Goal: Information Seeking & Learning: Find contact information

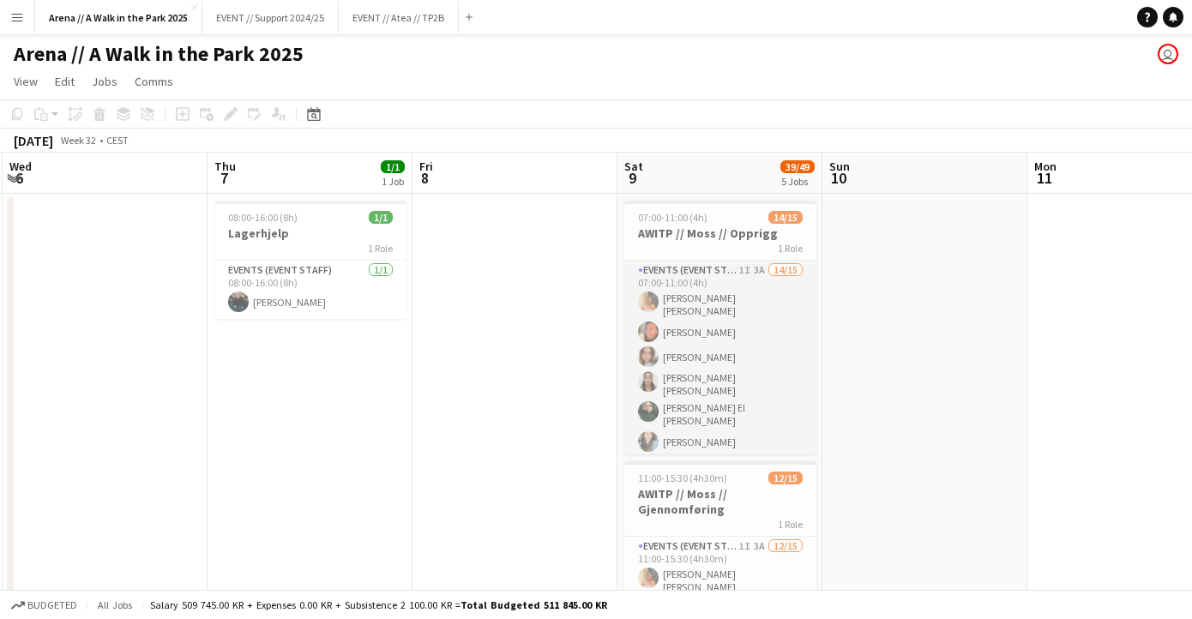
click at [713, 369] on app-card-role "Events (Event Staff) 1I 3A 14/15 07:00-11:00 (4h) [PERSON_NAME] [PERSON_NAME] […" at bounding box center [720, 474] width 192 height 427
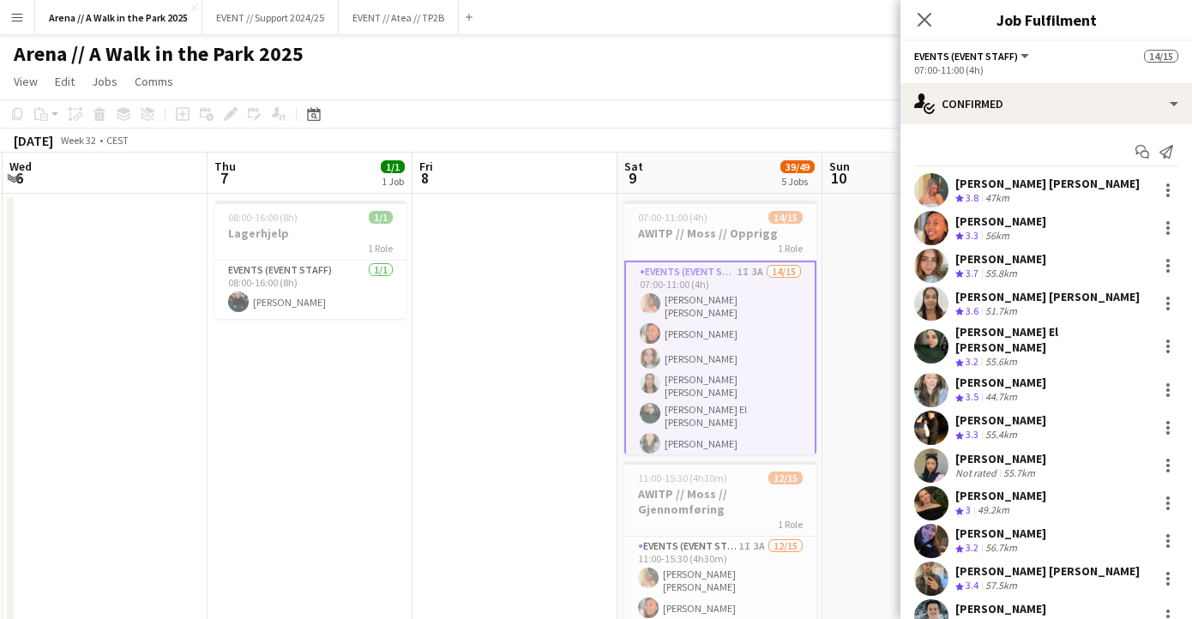
click at [930, 333] on app-user-avatar at bounding box center [931, 346] width 34 height 34
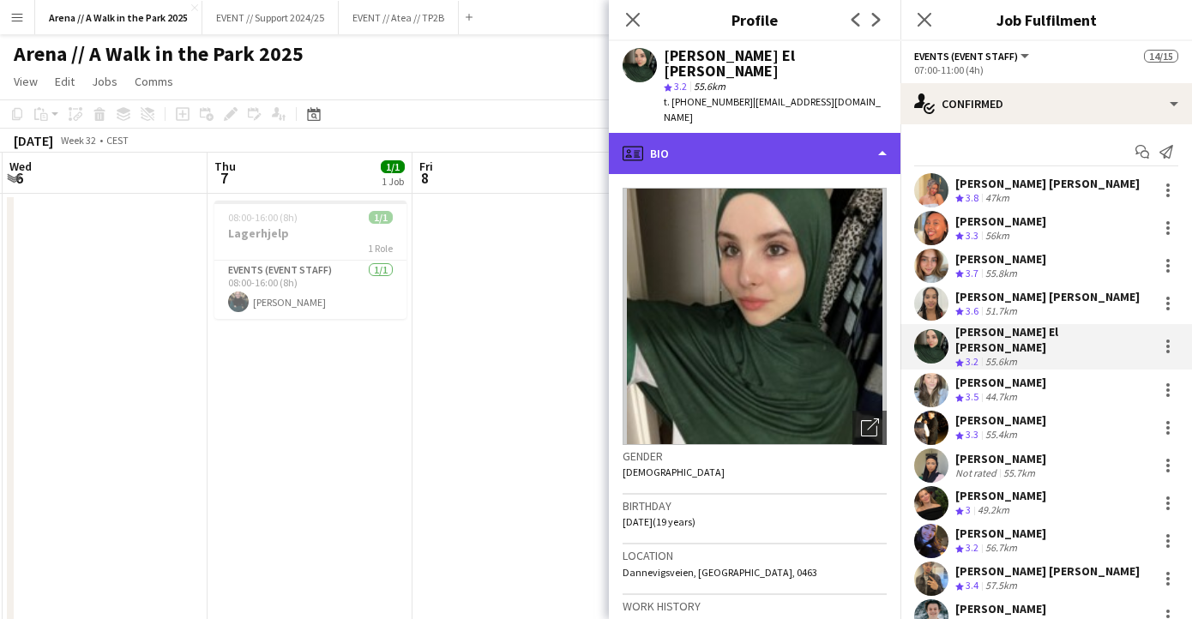
click at [858, 133] on div "profile Bio" at bounding box center [755, 153] width 292 height 41
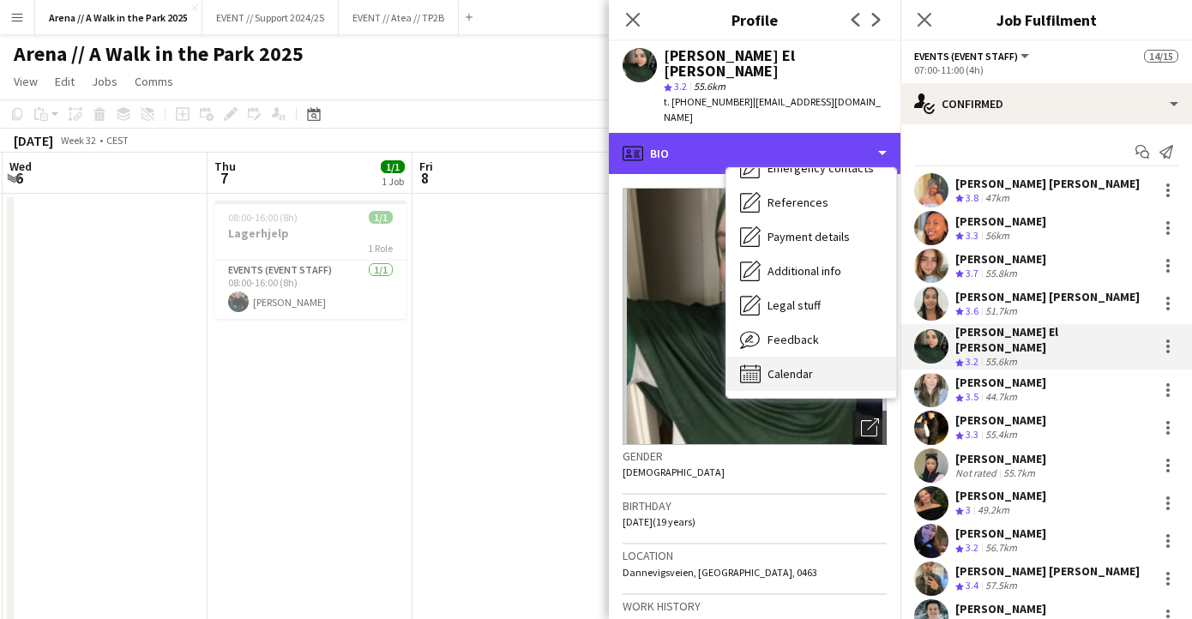
scroll to position [161, 0]
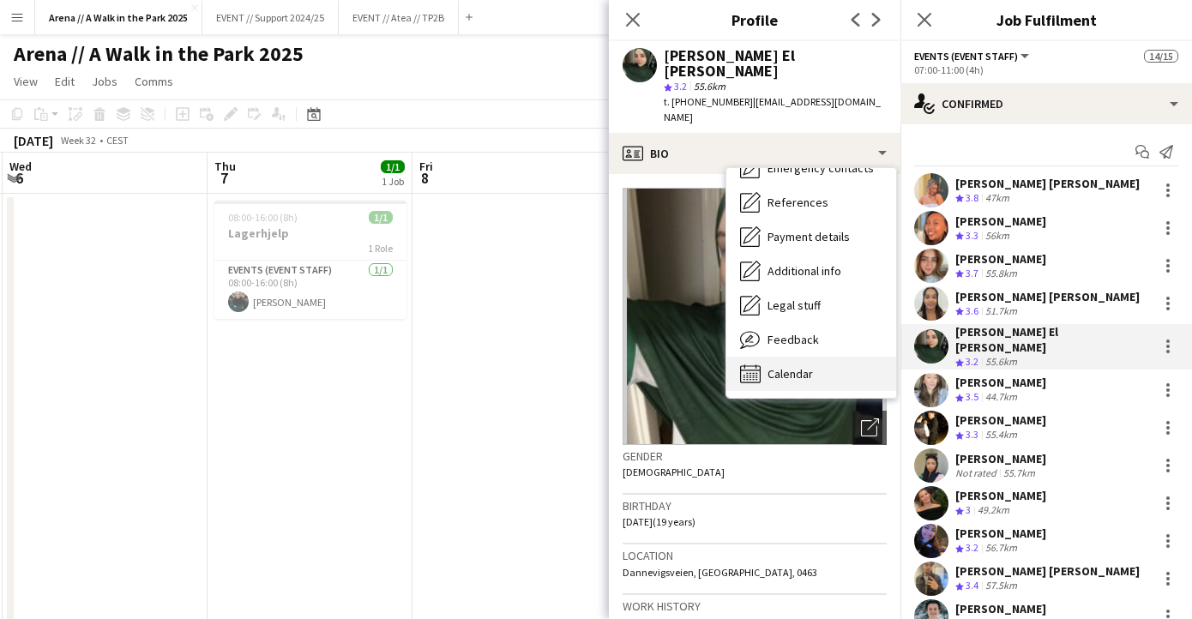
click at [792, 366] on span "Calendar" at bounding box center [789, 373] width 45 height 15
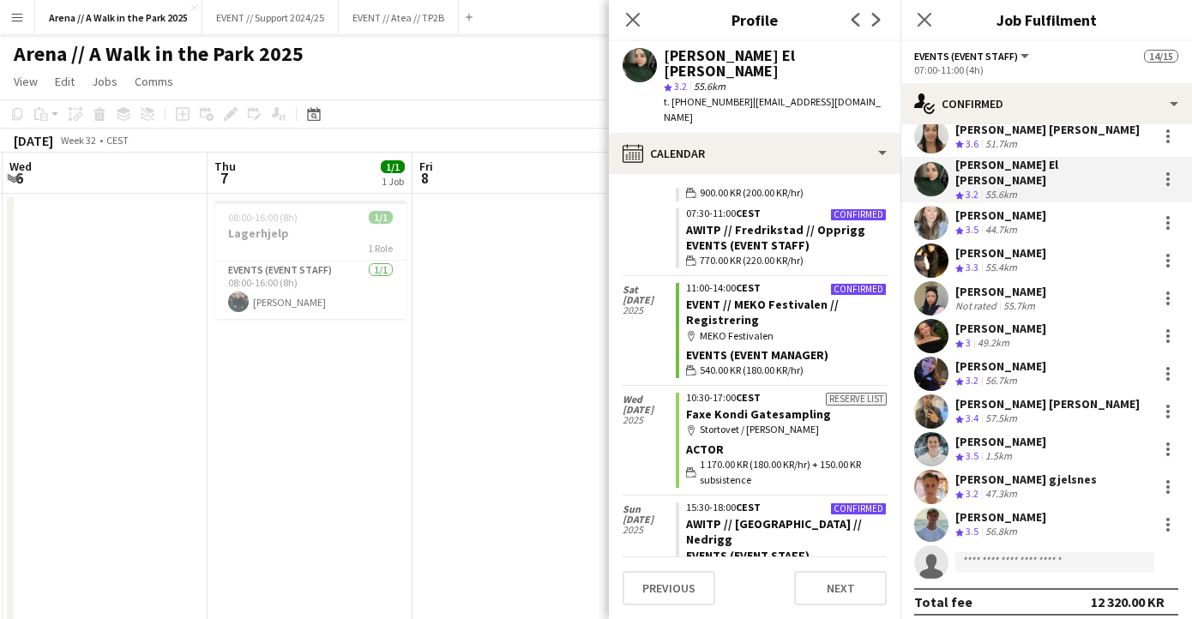
scroll to position [166, 0]
click at [927, 358] on app-user-avatar at bounding box center [931, 375] width 34 height 34
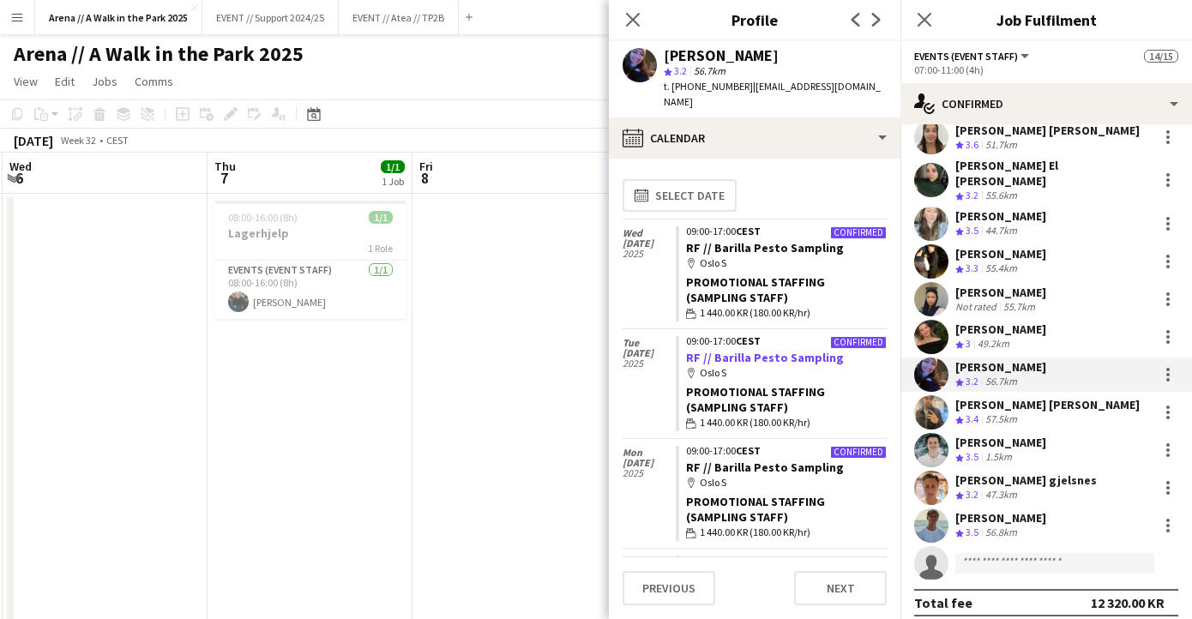
scroll to position [40, 0]
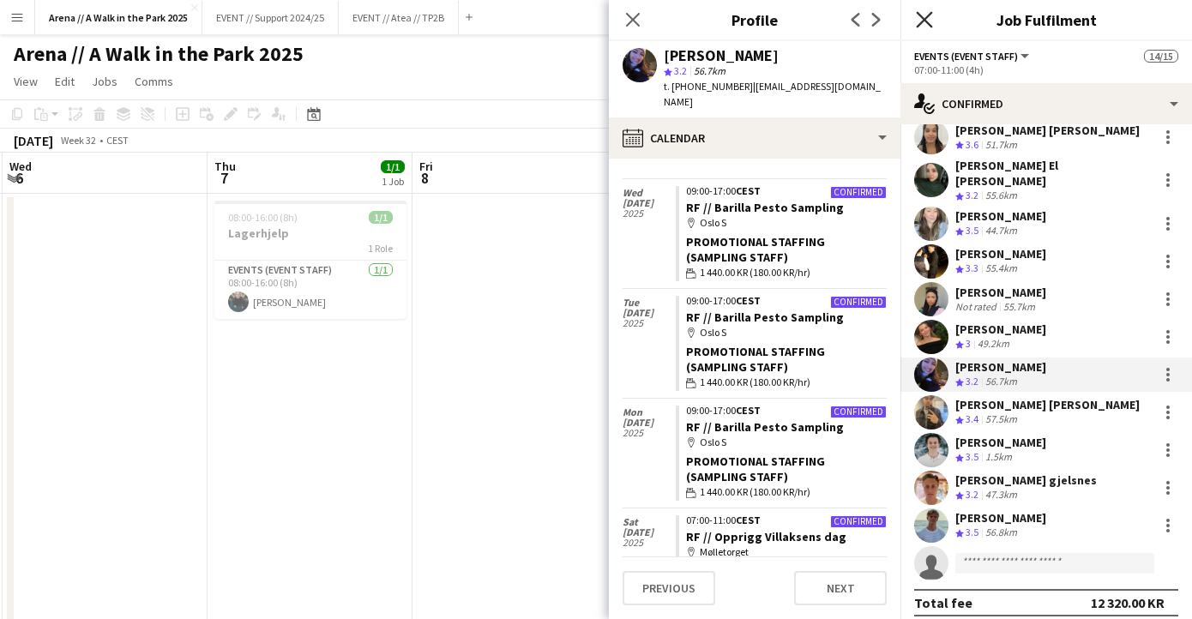
click at [924, 15] on icon "Close pop-in" at bounding box center [924, 19] width 16 height 16
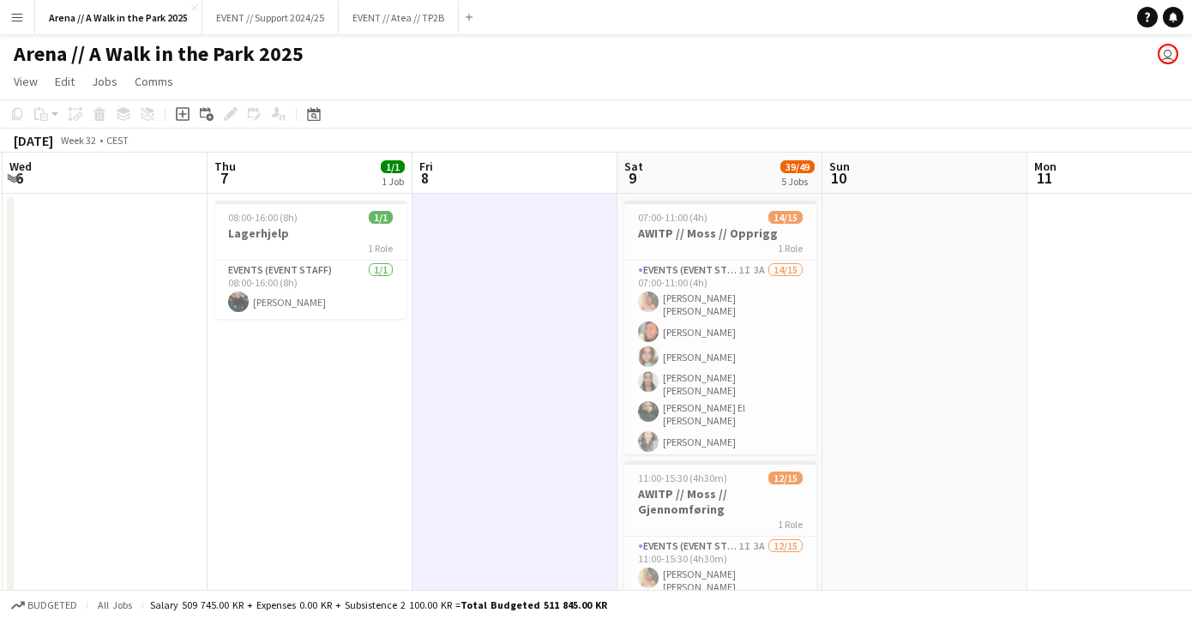
click at [20, 23] on app-icon "Menu" at bounding box center [17, 17] width 14 height 14
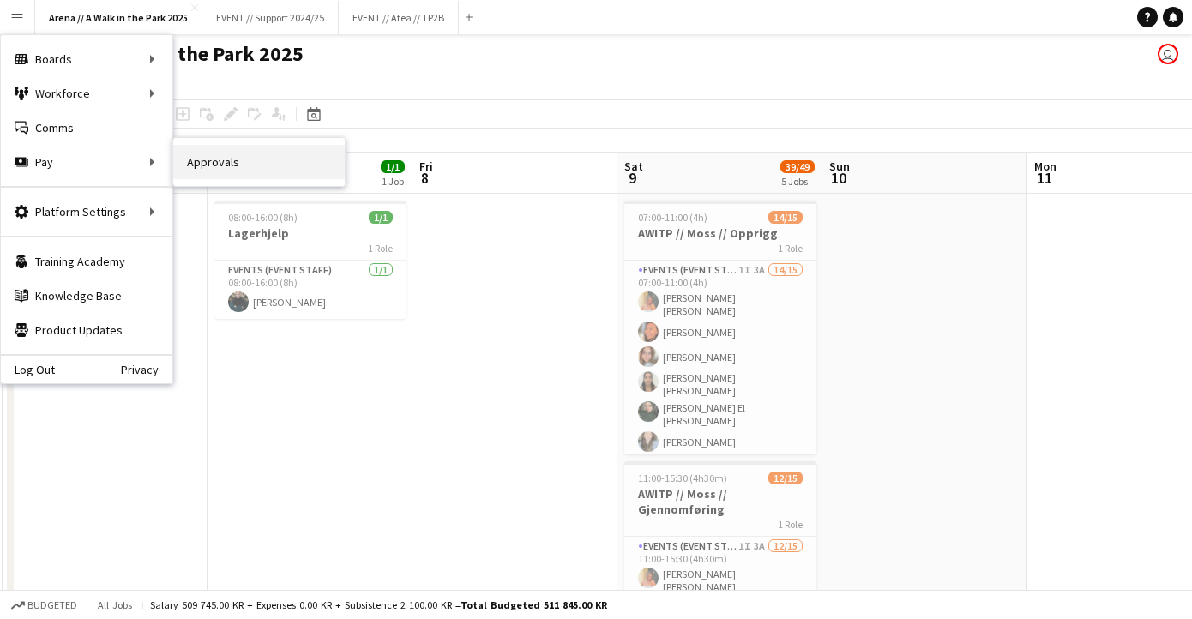
click at [199, 161] on link "Approvals" at bounding box center [258, 162] width 171 height 34
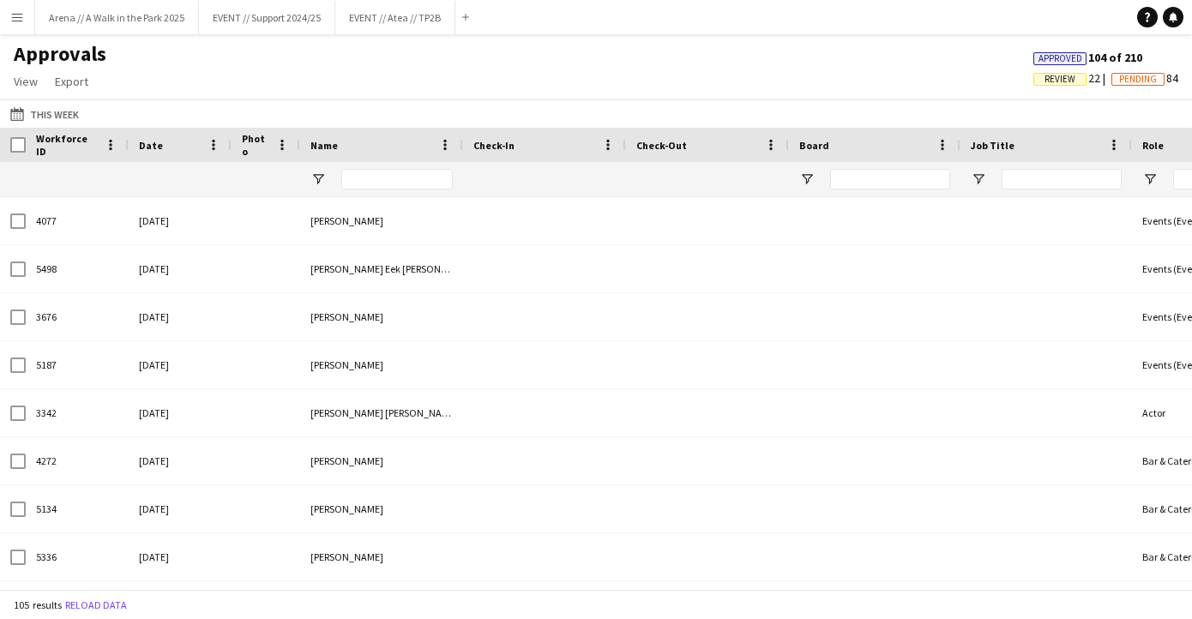
type input "*******"
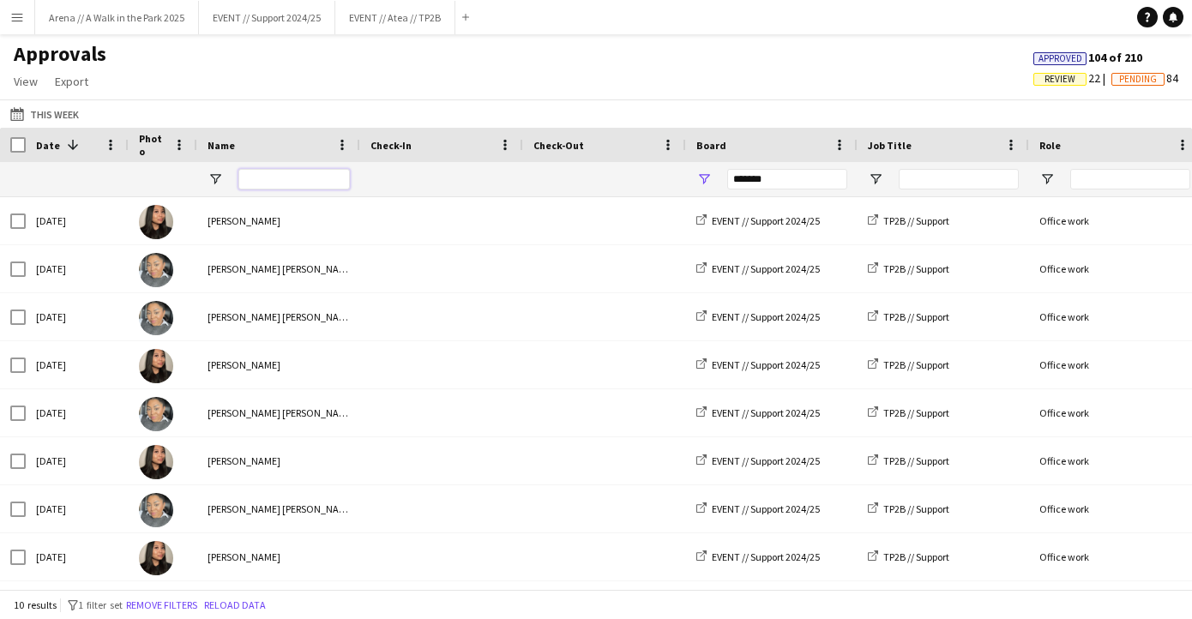
click at [268, 174] on input "Name Filter Input" at bounding box center [293, 179] width 111 height 21
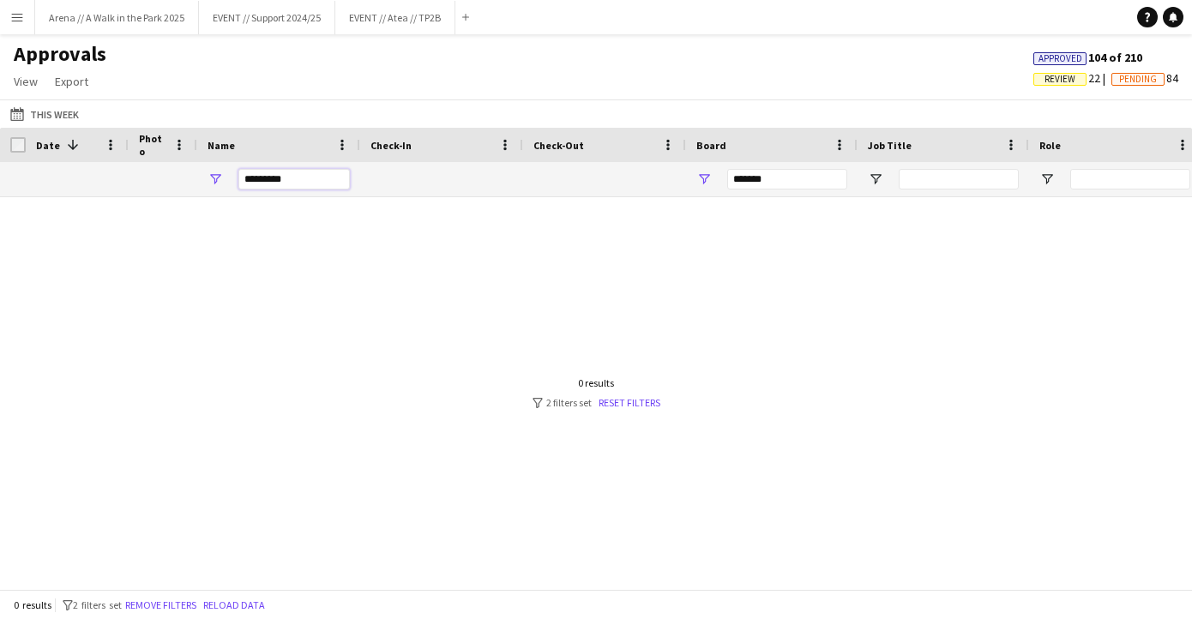
type input "*********"
click at [765, 175] on input "*******" at bounding box center [787, 179] width 120 height 21
click at [21, 28] on button "Menu" at bounding box center [17, 17] width 34 height 34
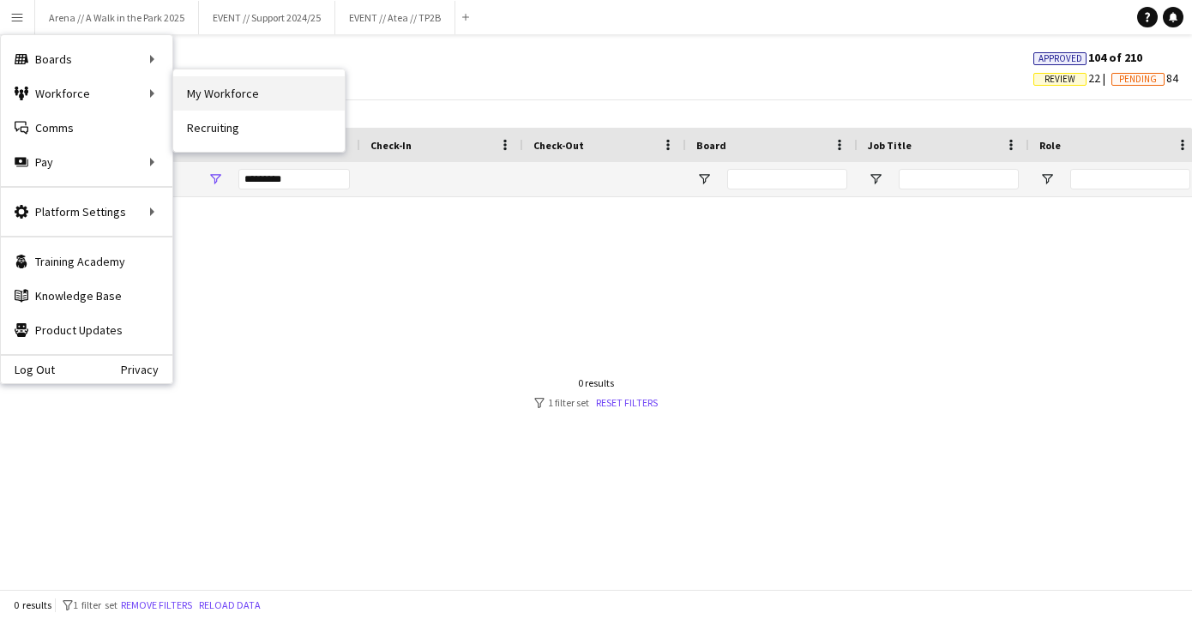
click at [239, 93] on link "My Workforce" at bounding box center [258, 93] width 171 height 34
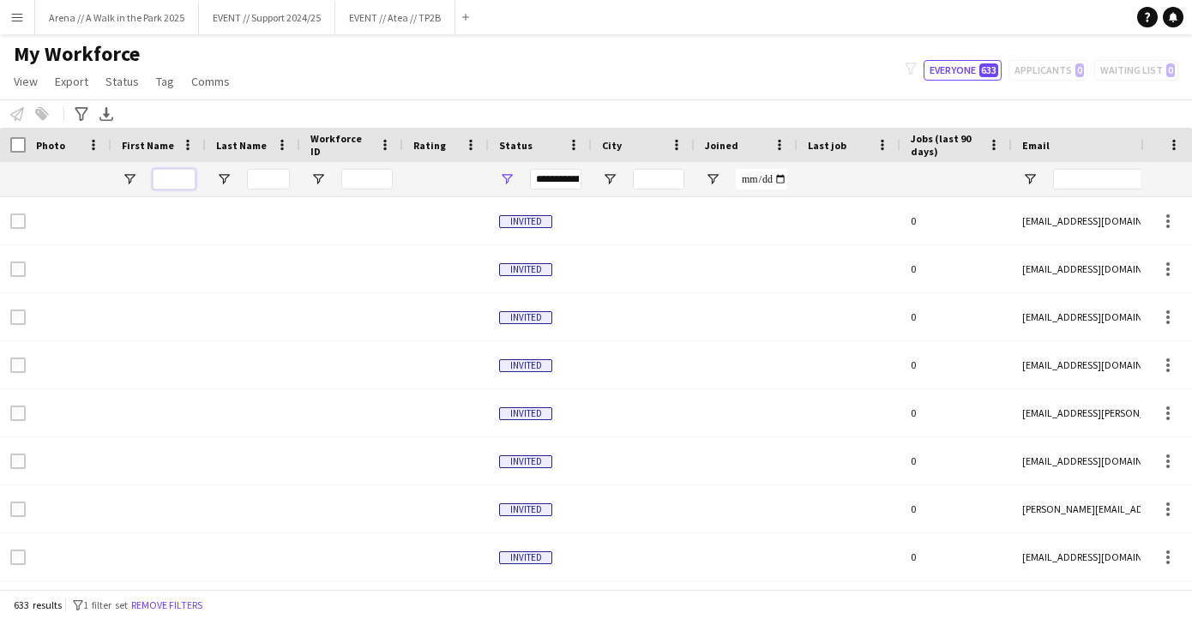
click at [178, 179] on input "First Name Filter Input" at bounding box center [174, 179] width 43 height 21
type input "*********"
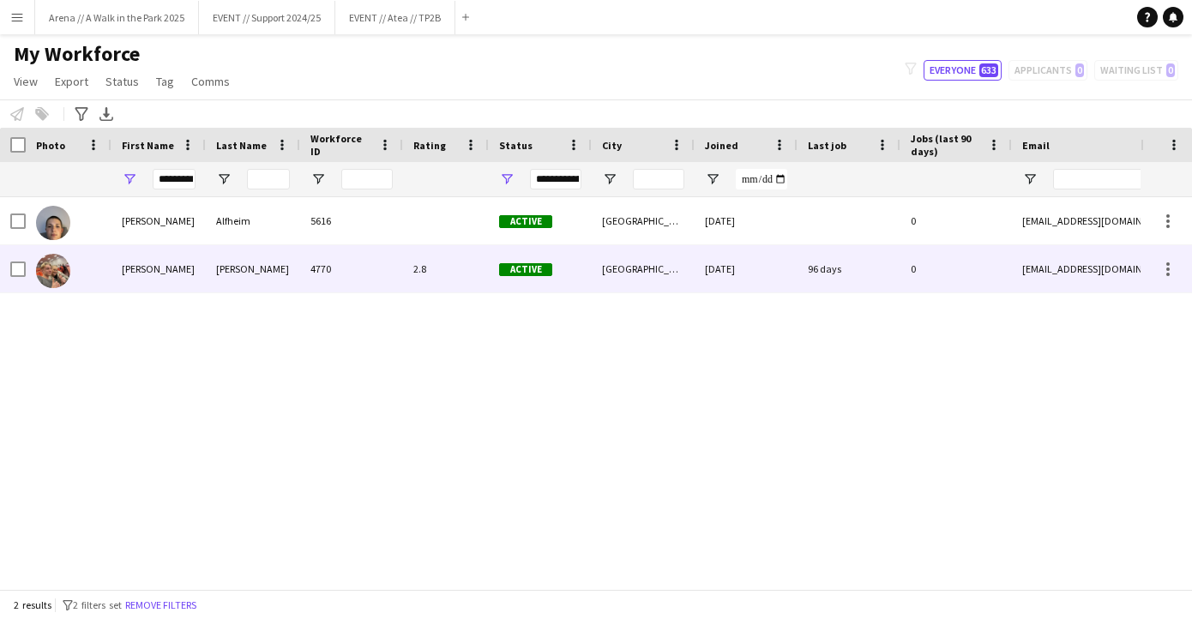
click at [185, 272] on div "[PERSON_NAME]" at bounding box center [158, 268] width 94 height 47
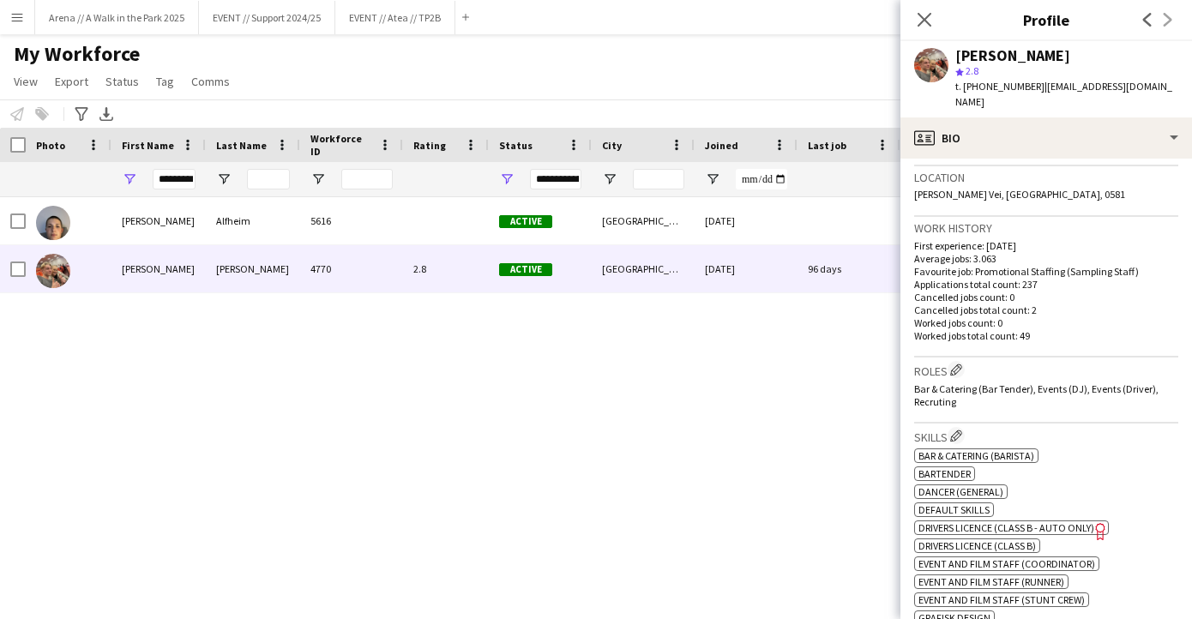
scroll to position [381, 0]
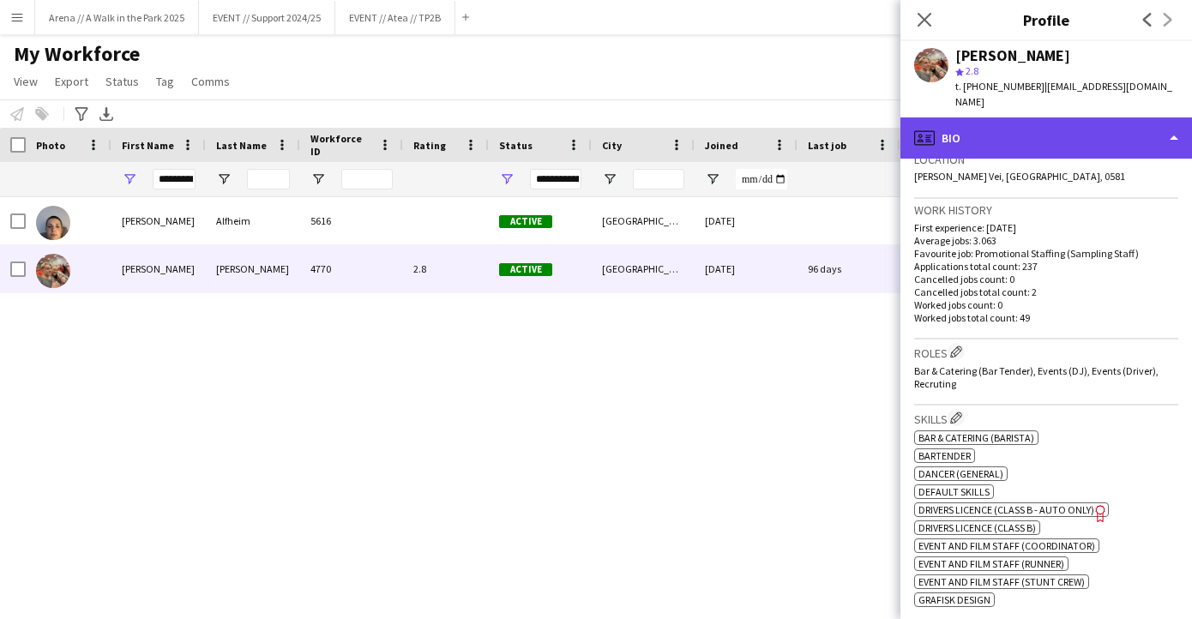
click at [1026, 126] on div "profile Bio" at bounding box center [1046, 137] width 292 height 41
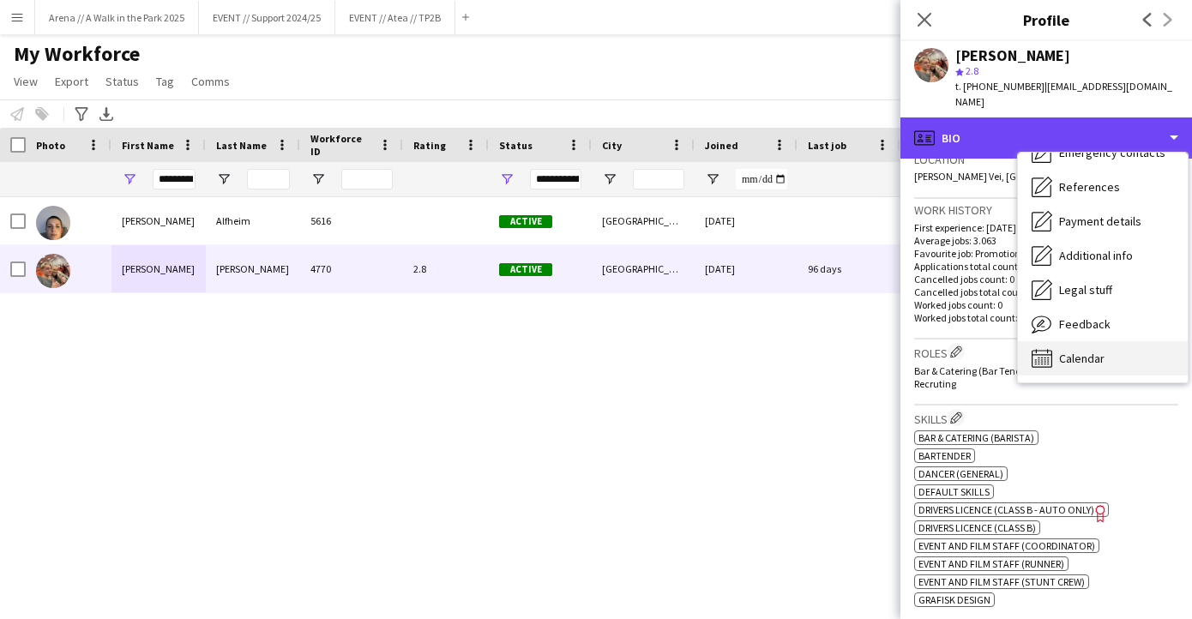
scroll to position [161, 0]
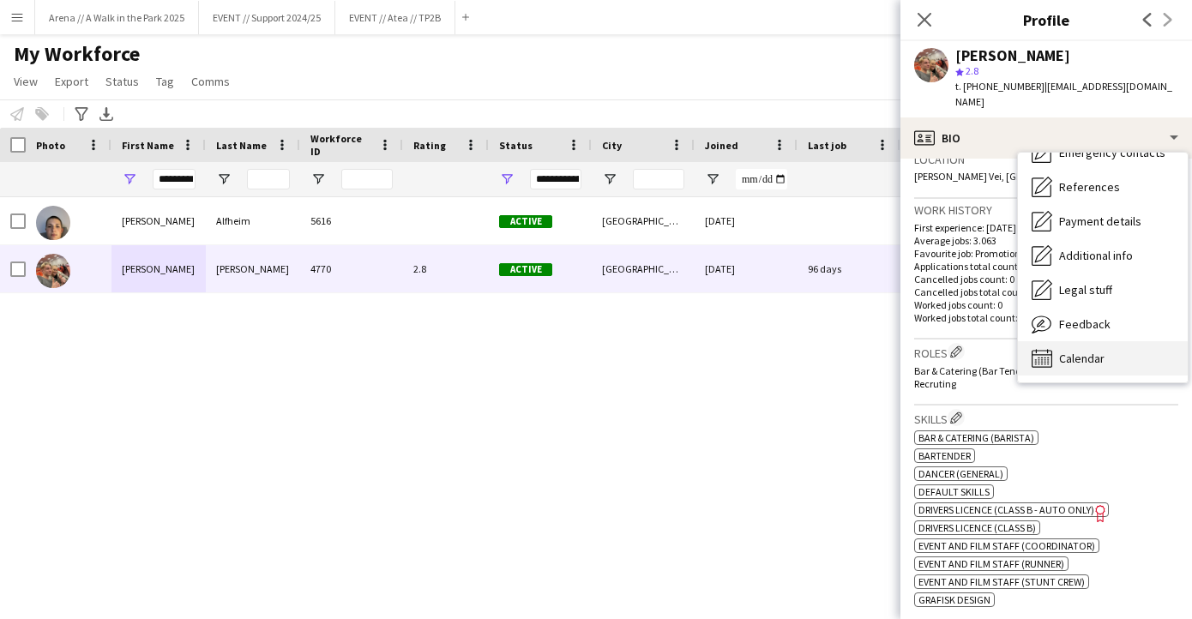
click at [1080, 351] on span "Calendar" at bounding box center [1081, 358] width 45 height 15
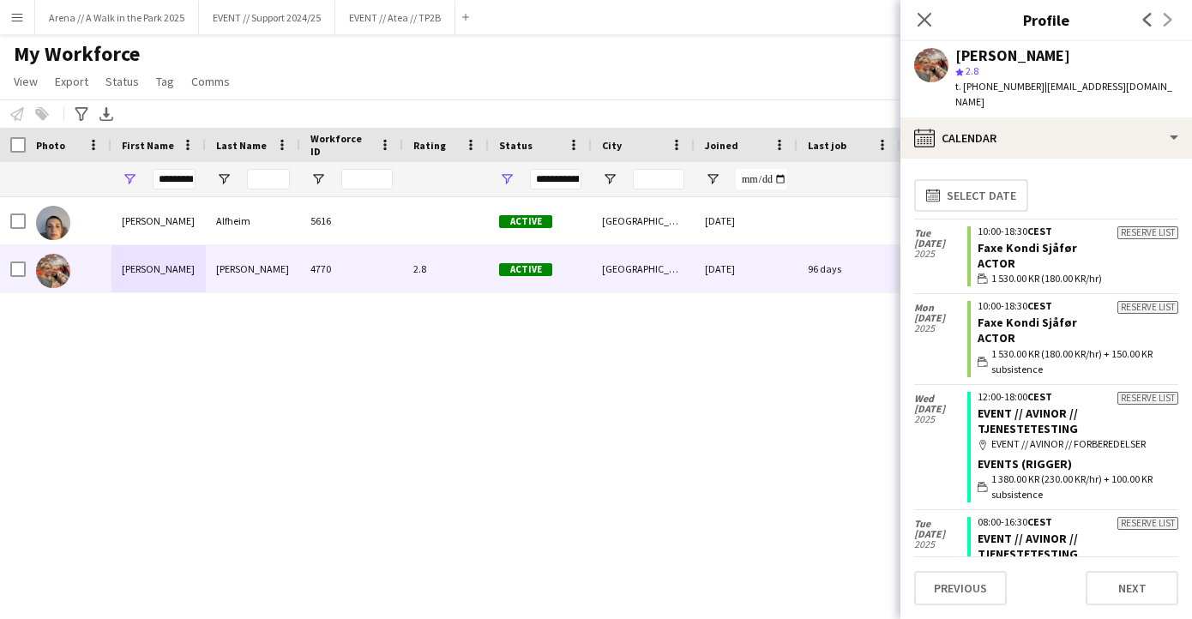
scroll to position [0, 0]
drag, startPoint x: 1018, startPoint y: 84, endPoint x: 965, endPoint y: 88, distance: 53.3
click at [965, 88] on span "t. [PHONE_NUMBER]" at bounding box center [999, 86] width 89 height 13
click at [937, 69] on app-user-avatar at bounding box center [931, 65] width 34 height 34
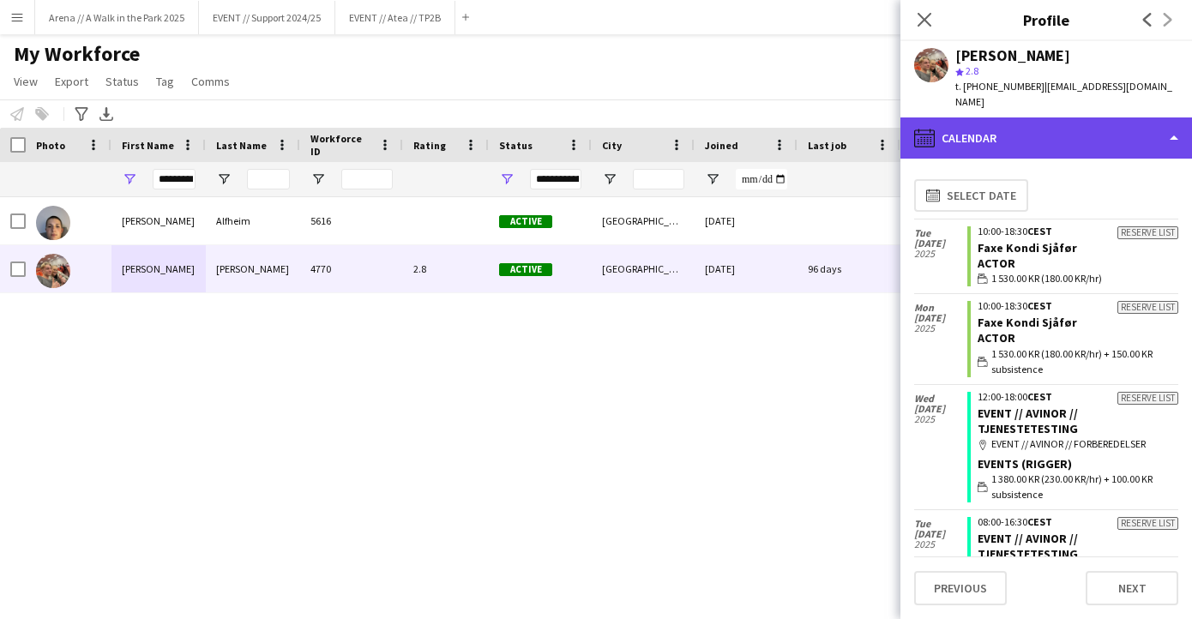
click at [1174, 123] on div "calendar-full Calendar" at bounding box center [1046, 137] width 292 height 41
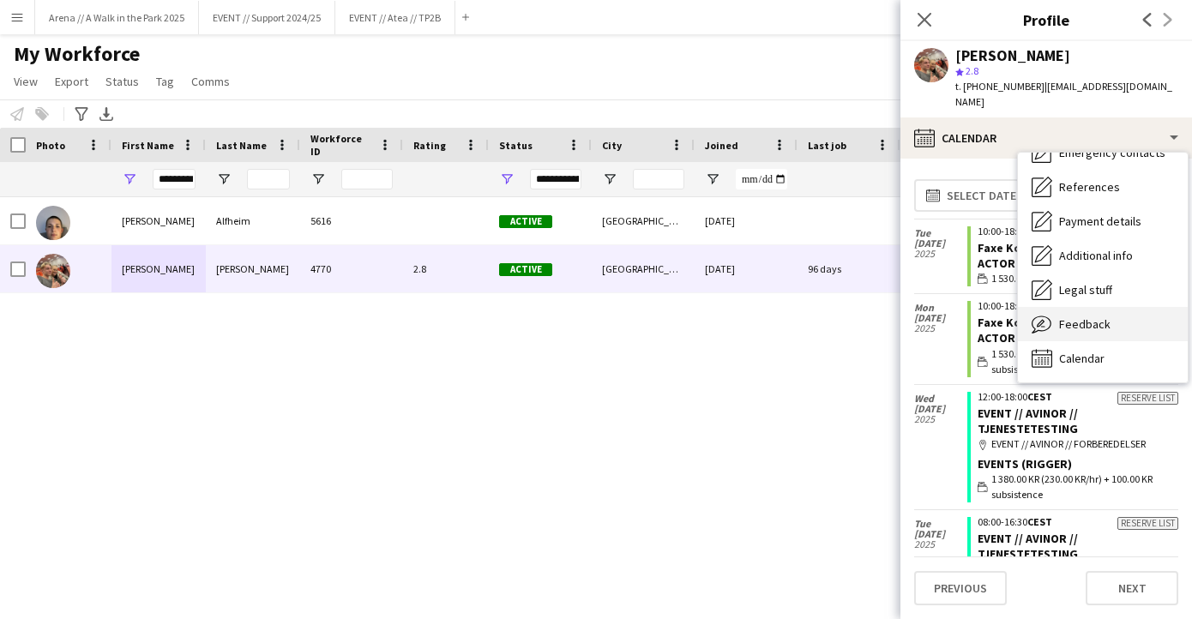
click at [1095, 316] on span "Feedback" at bounding box center [1084, 323] width 51 height 15
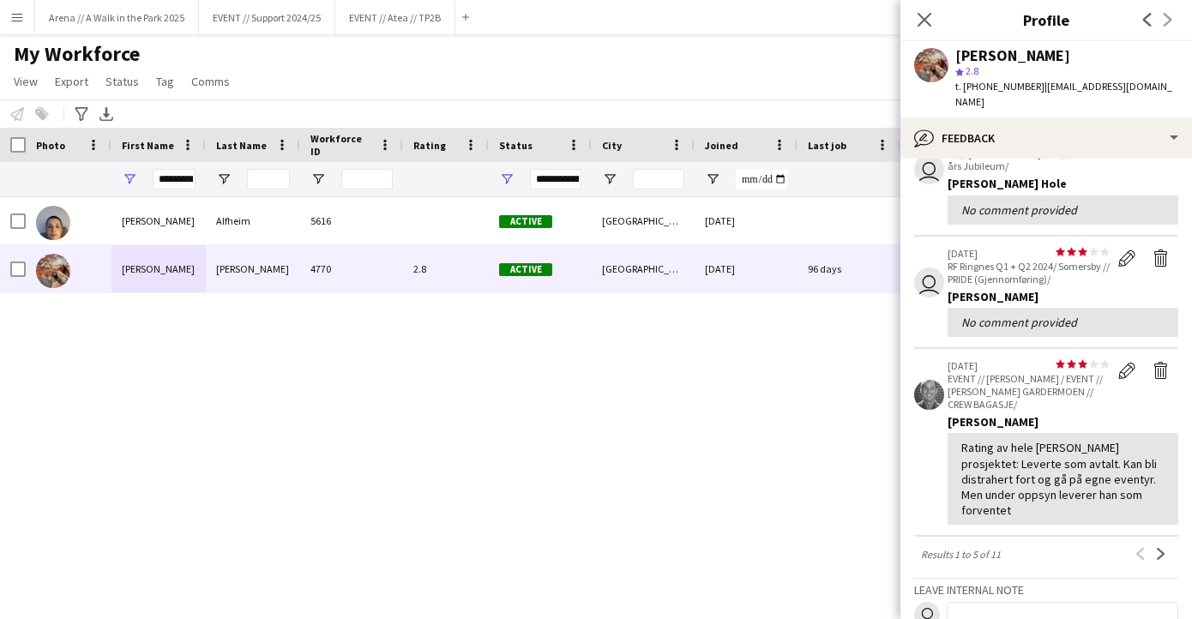
scroll to position [357, 0]
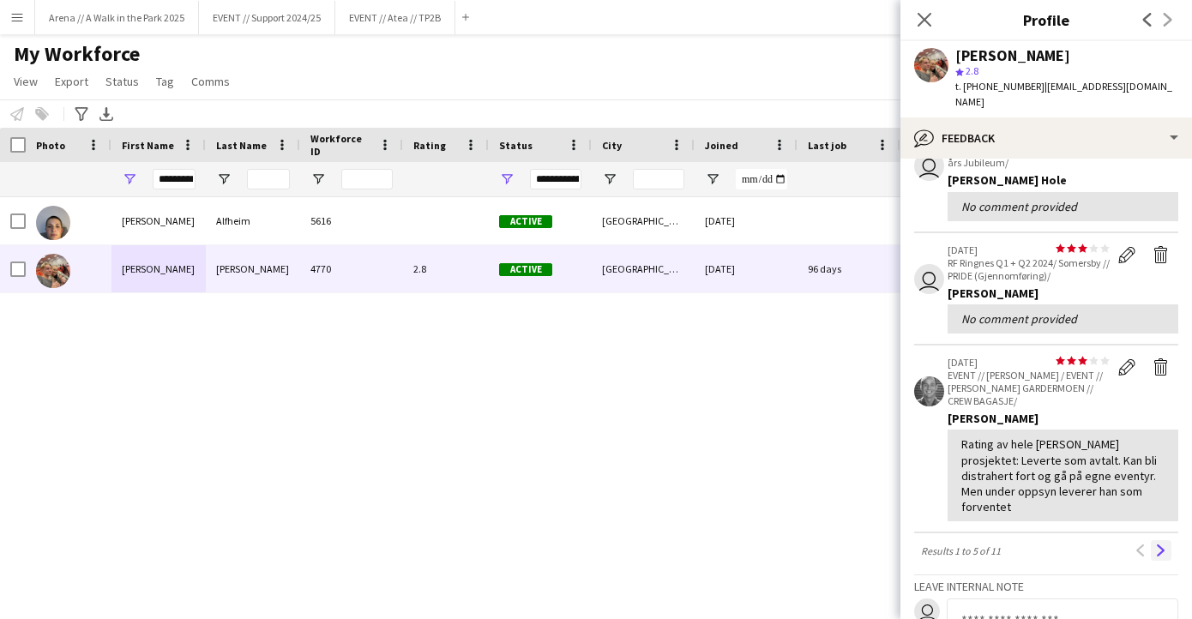
click at [1164, 545] on app-icon "Next" at bounding box center [1161, 551] width 12 height 12
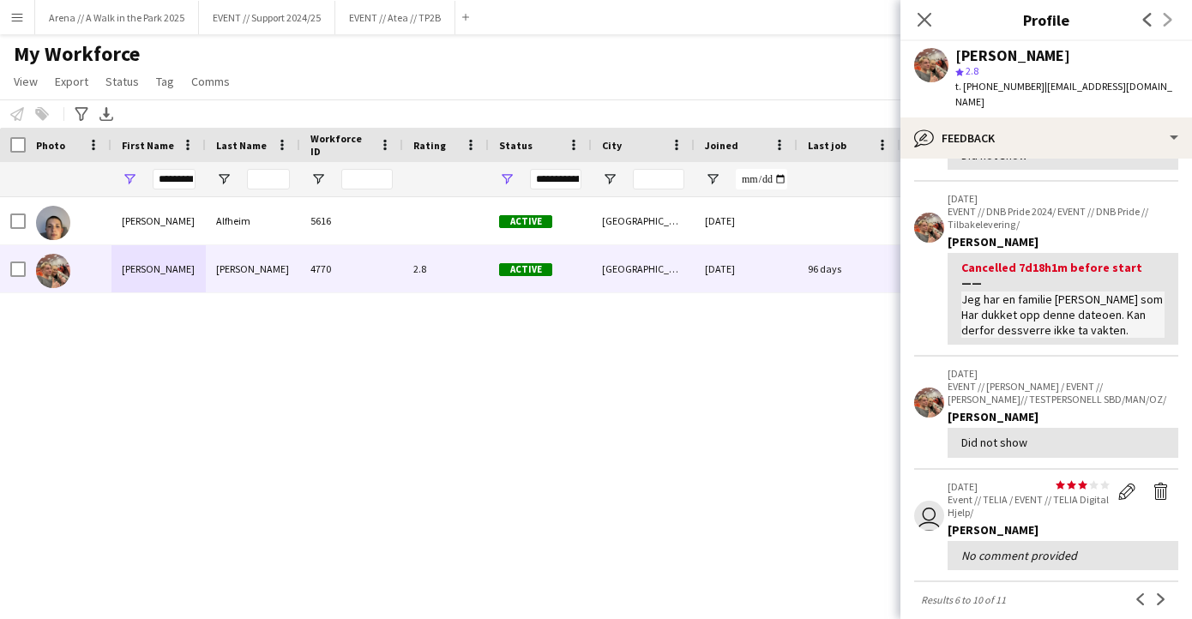
scroll to position [404, 0]
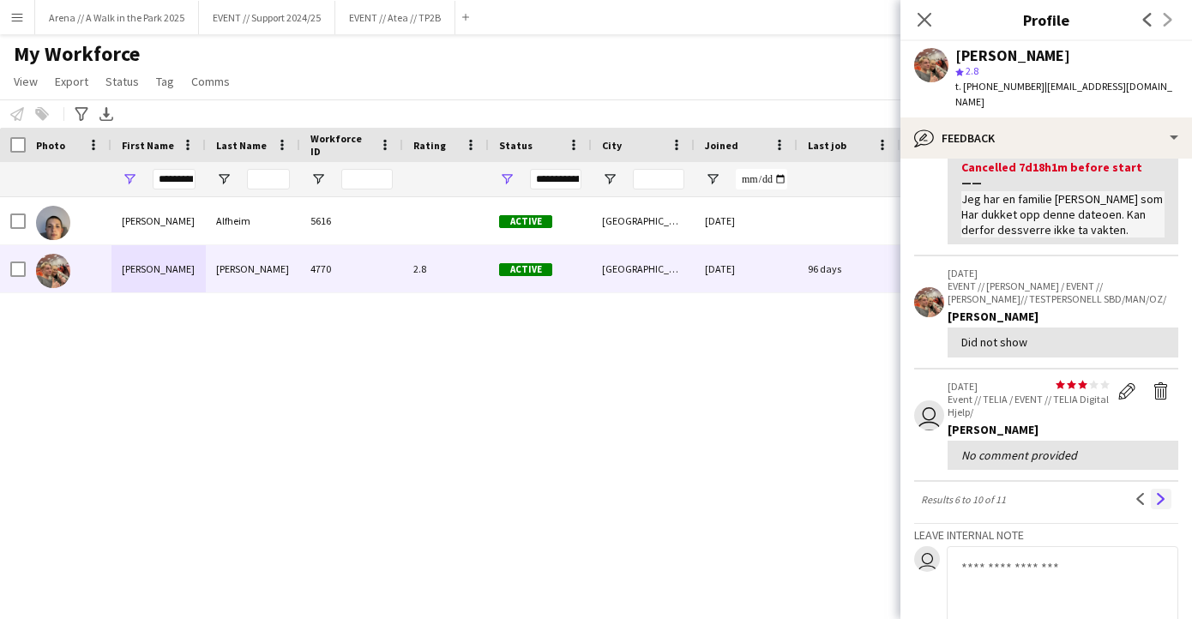
click at [1161, 493] on app-icon "Next" at bounding box center [1161, 499] width 12 height 12
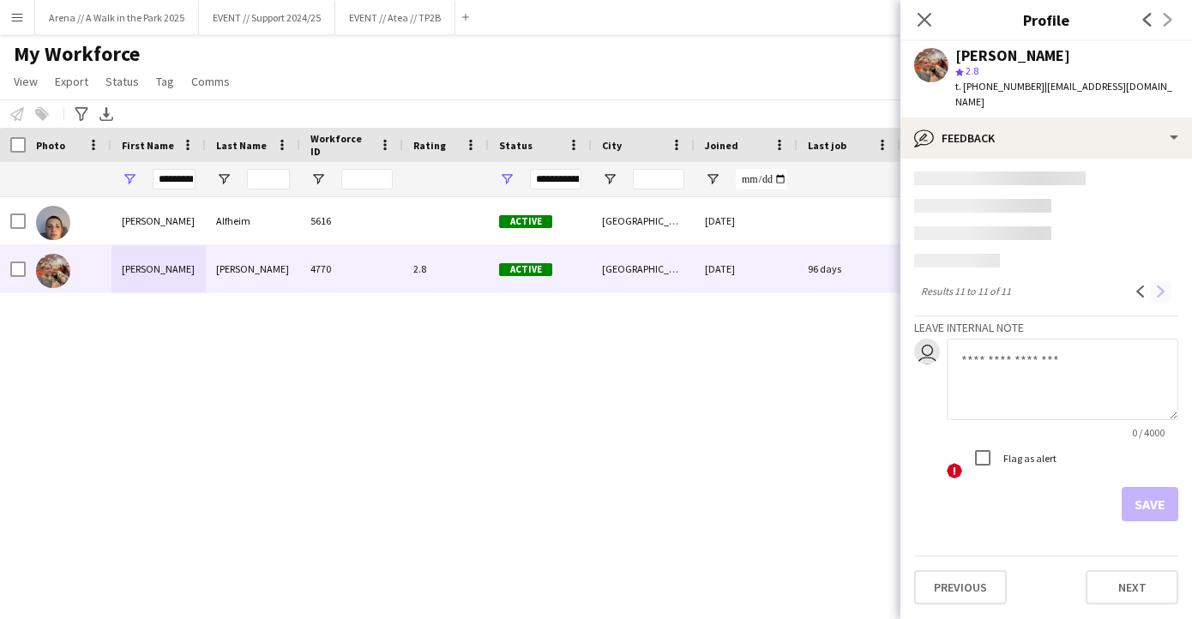
scroll to position [35, 0]
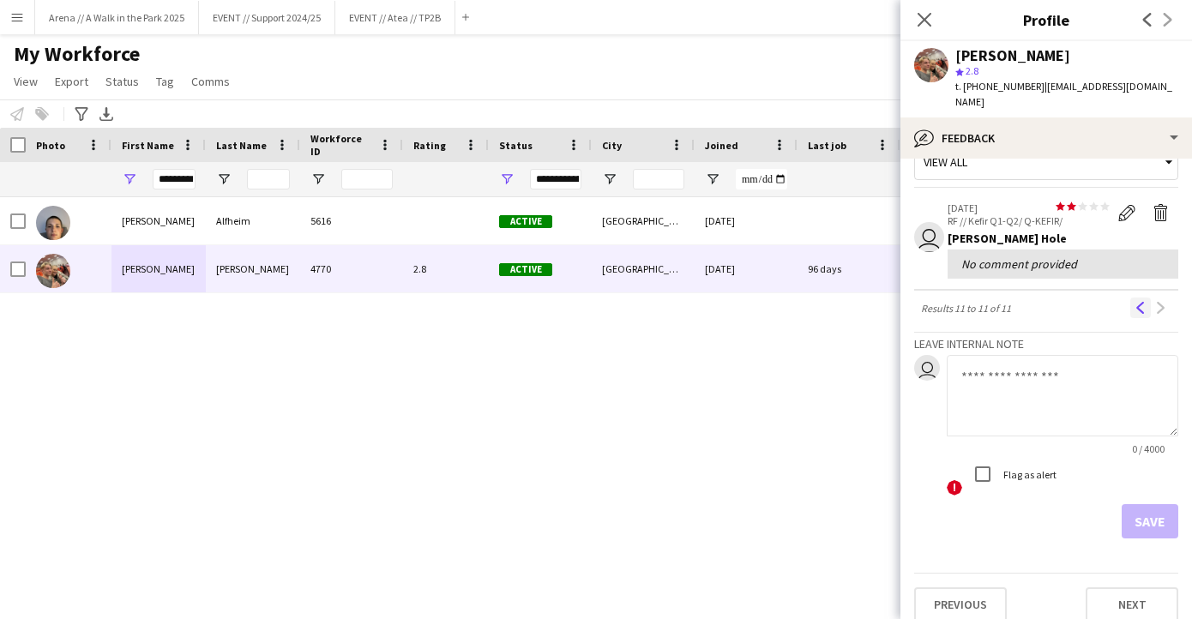
click at [1140, 302] on app-icon "Previous" at bounding box center [1140, 308] width 12 height 12
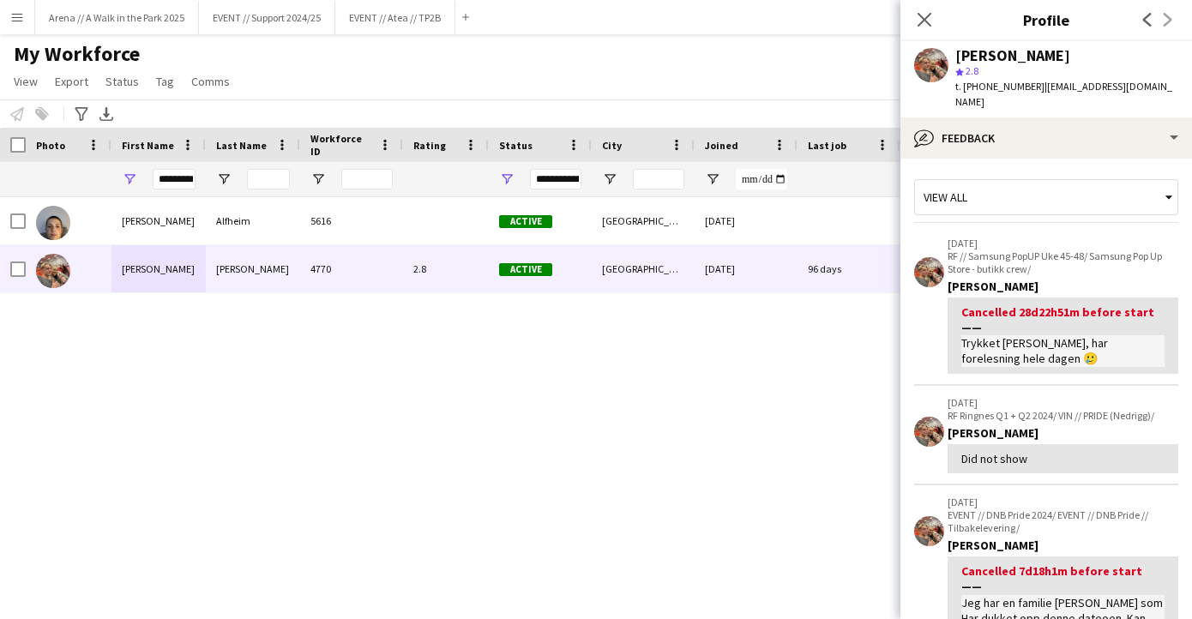
scroll to position [0, 0]
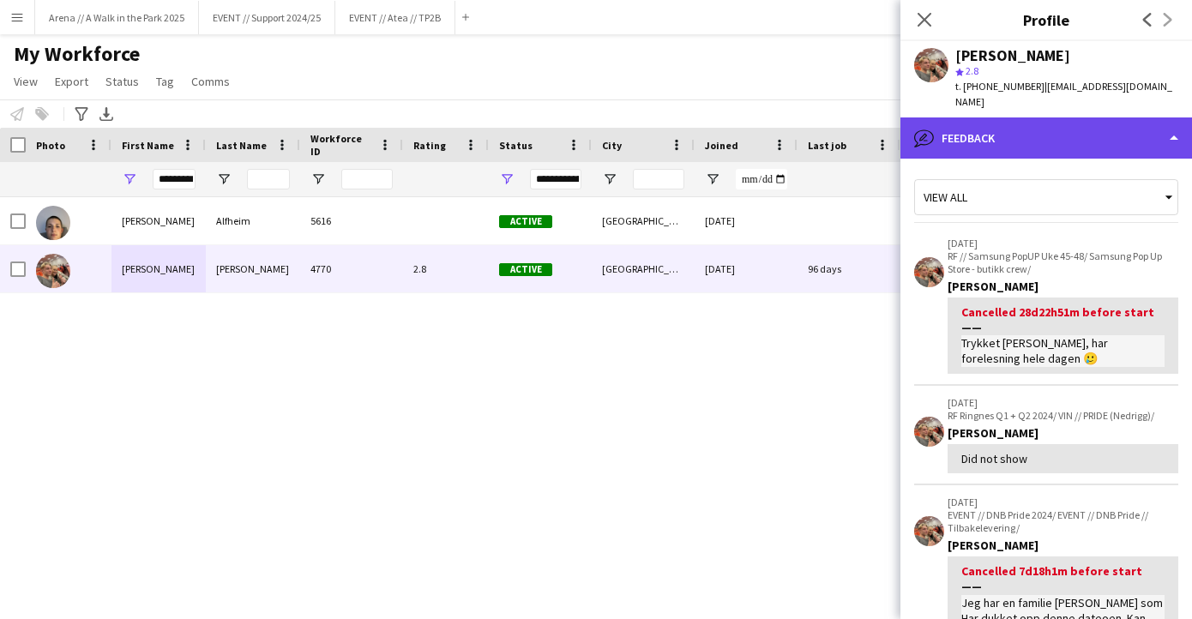
click at [1109, 117] on div "bubble-pencil Feedback" at bounding box center [1046, 137] width 292 height 41
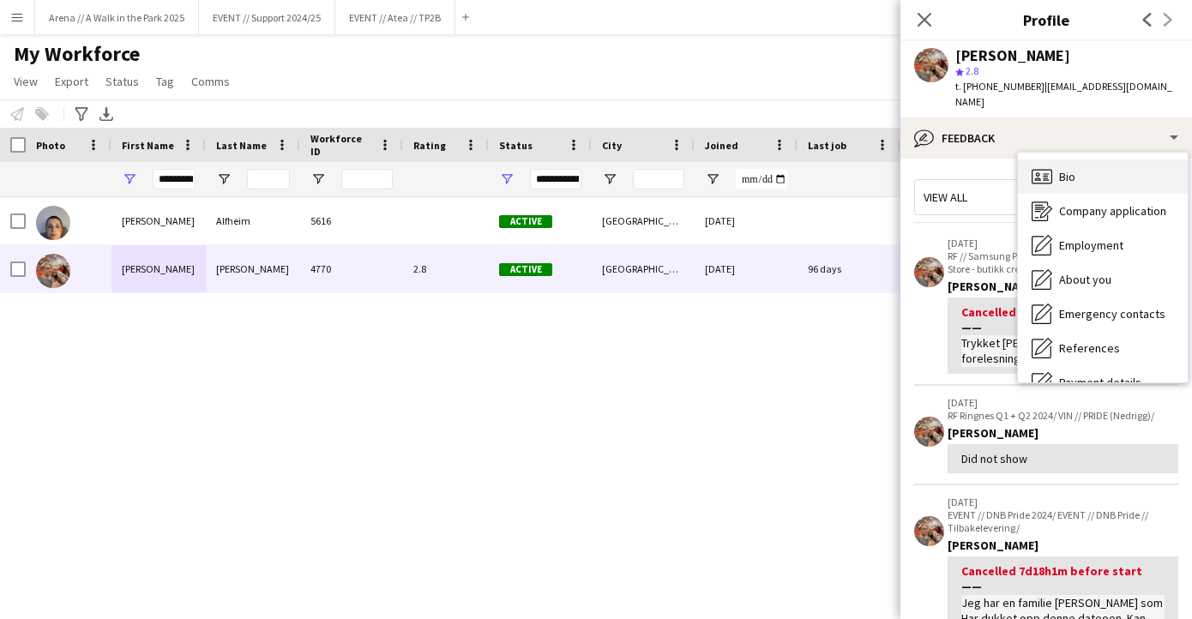
click at [1074, 159] on div "Bio Bio" at bounding box center [1103, 176] width 170 height 34
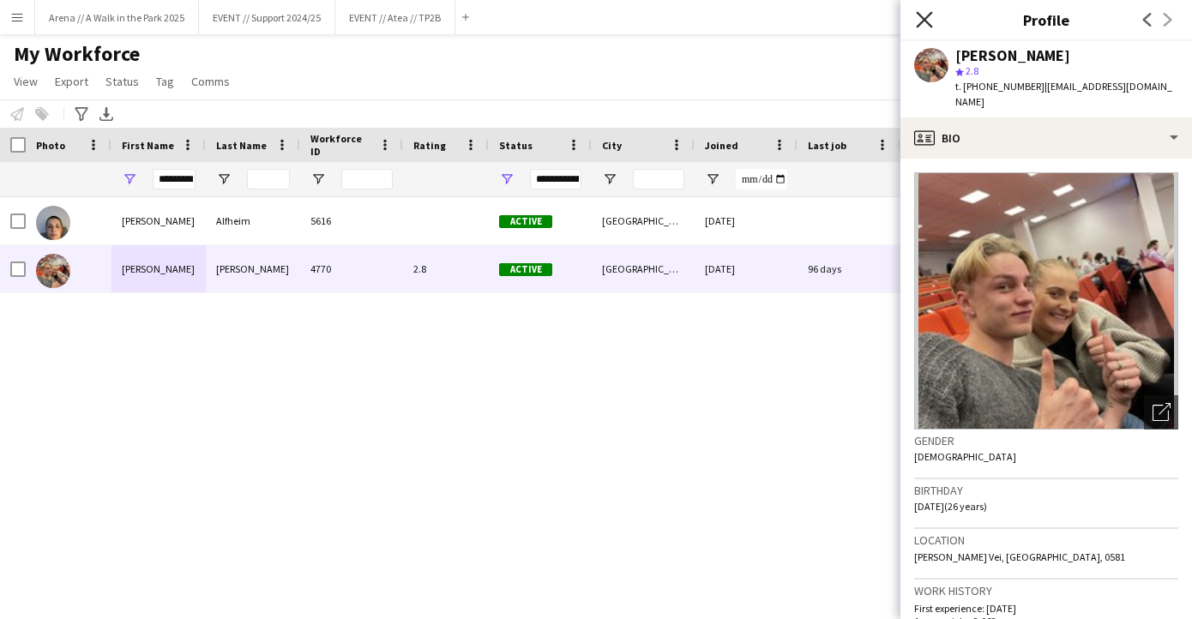
click at [920, 20] on icon "Close pop-in" at bounding box center [924, 19] width 16 height 16
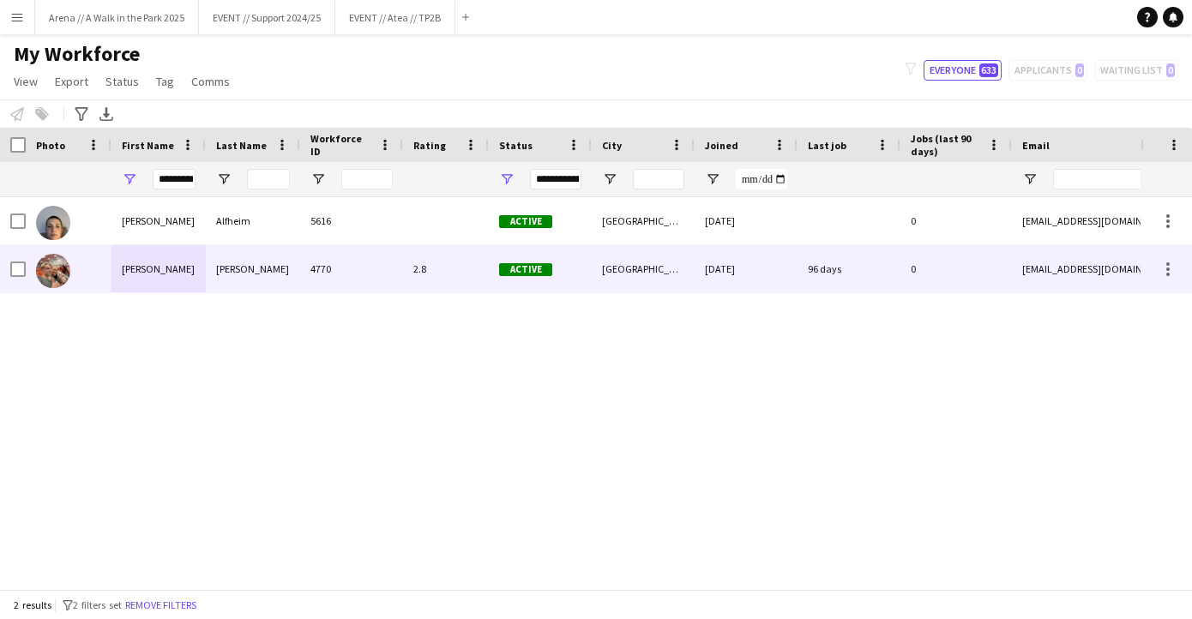
click at [399, 281] on div "4770" at bounding box center [351, 268] width 103 height 47
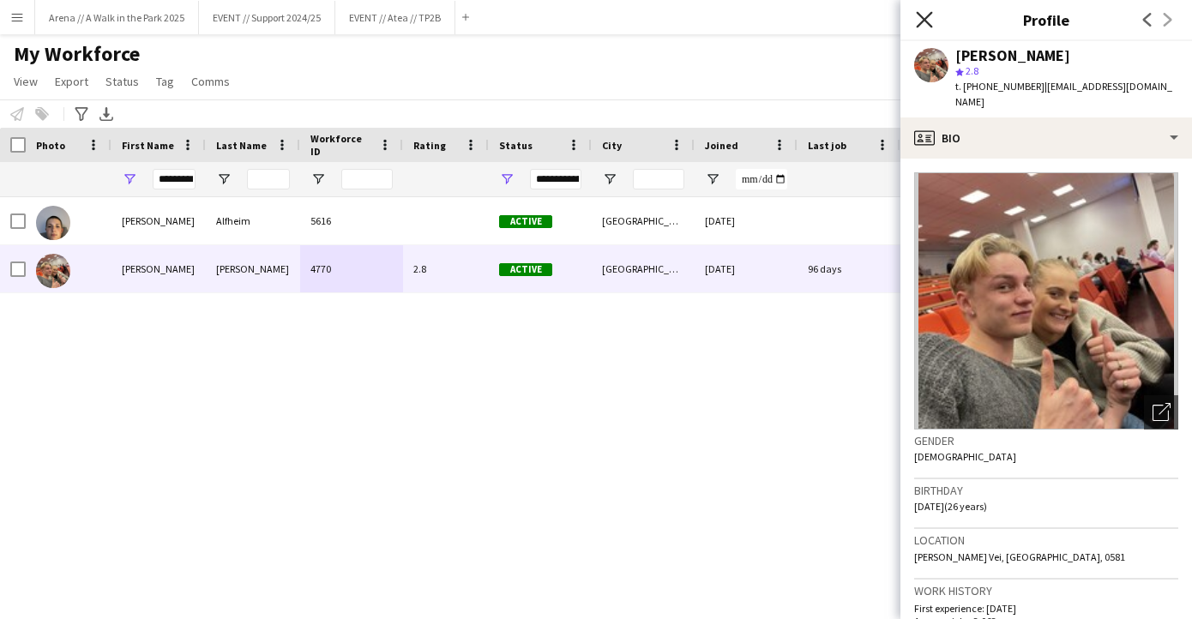
click at [924, 13] on icon "Close pop-in" at bounding box center [924, 19] width 16 height 16
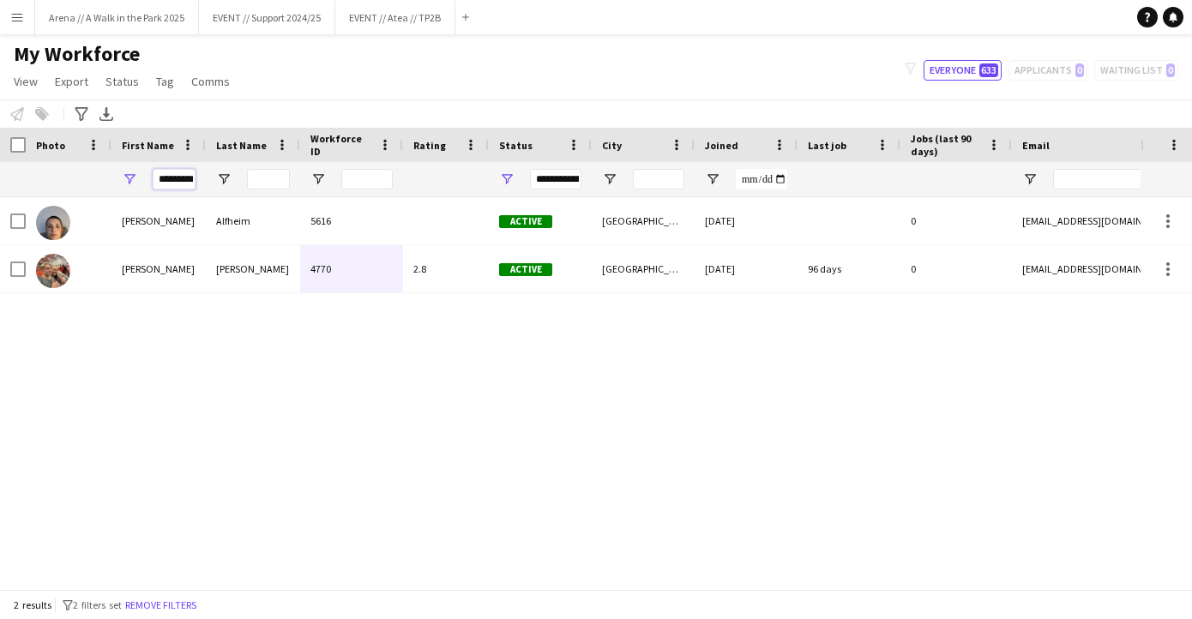
click at [171, 176] on input "*********" at bounding box center [174, 179] width 43 height 21
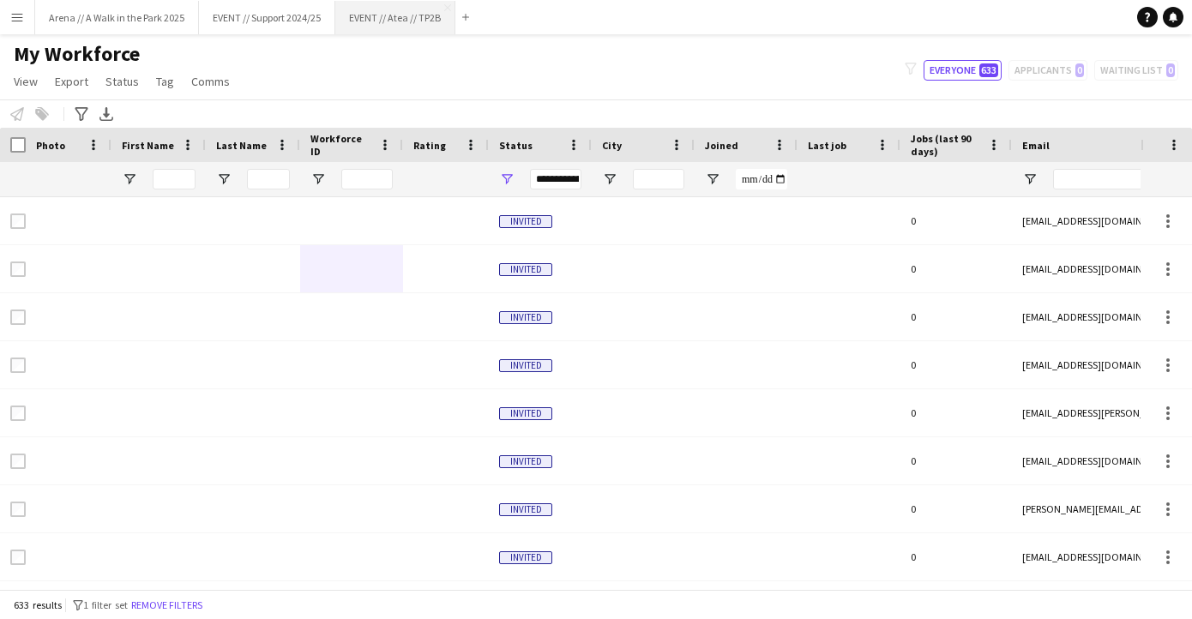
click at [393, 27] on button "EVENT // Atea // TP2B Close" at bounding box center [395, 17] width 120 height 33
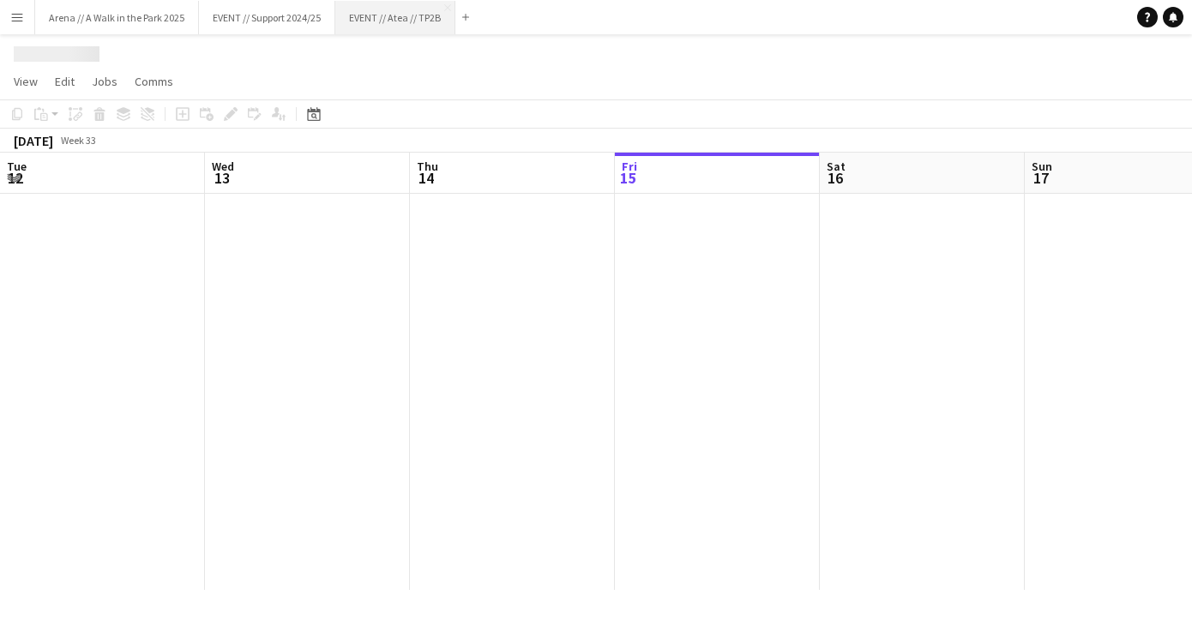
scroll to position [0, 410]
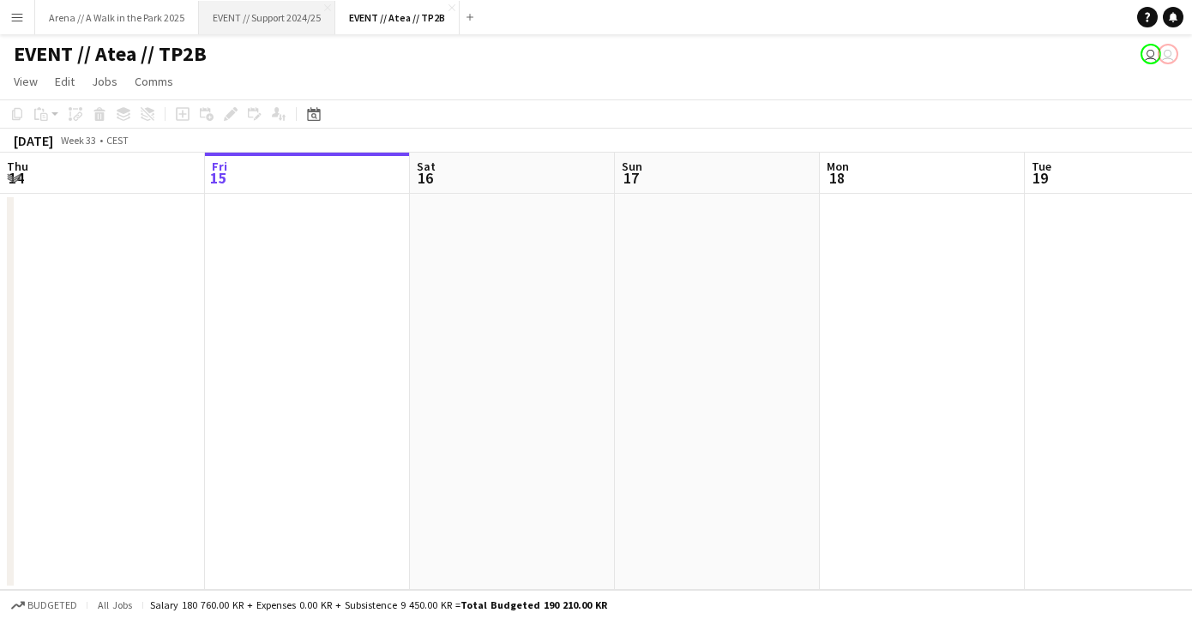
click at [250, 21] on button "EVENT // Support 2024/25 Close" at bounding box center [267, 17] width 136 height 33
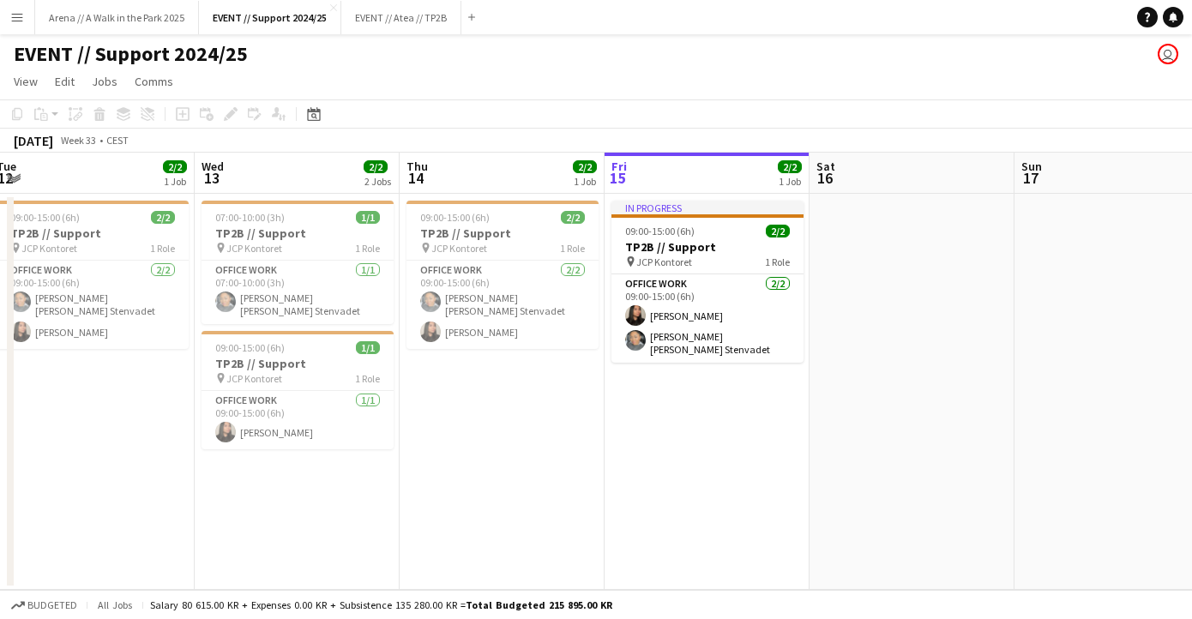
scroll to position [0, 649]
